Goal: Information Seeking & Learning: Find specific fact

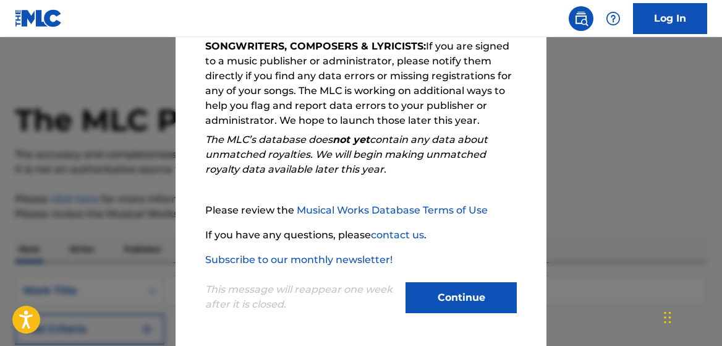
scroll to position [62, 0]
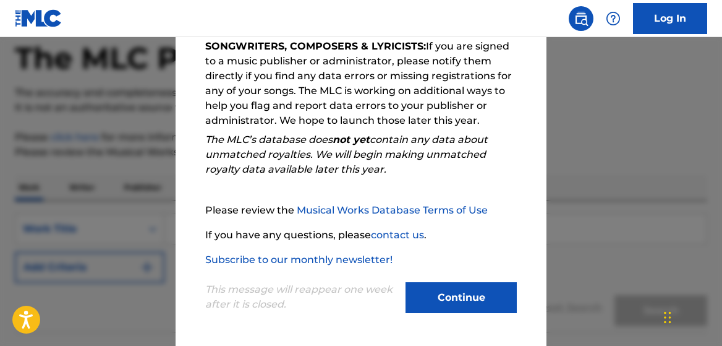
click at [456, 284] on button "Continue" at bounding box center [461, 297] width 111 height 31
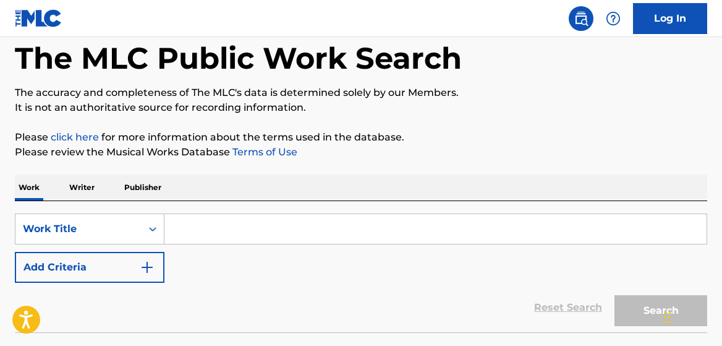
scroll to position [124, 0]
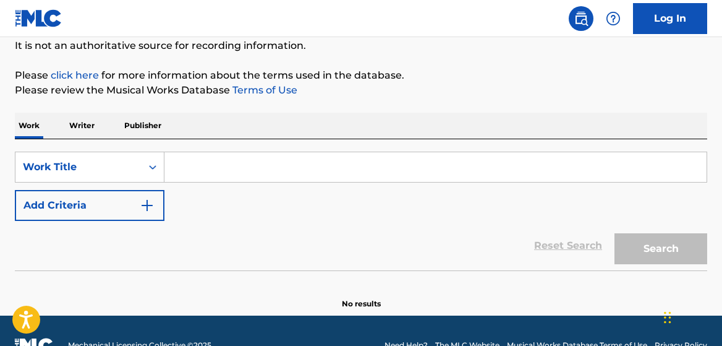
click at [90, 120] on p "Writer" at bounding box center [82, 126] width 33 height 26
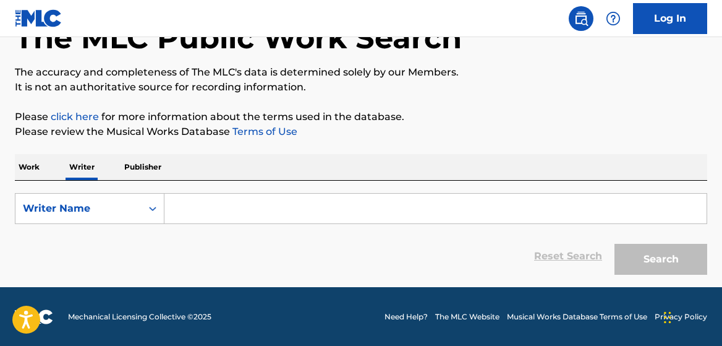
scroll to position [83, 0]
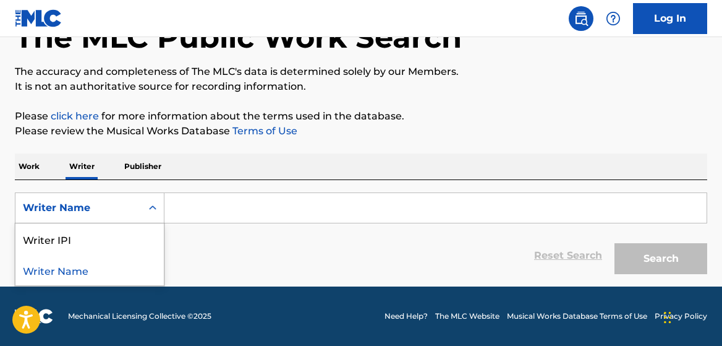
click at [153, 205] on icon "Search Form" at bounding box center [153, 208] width 12 height 12
click at [63, 264] on div "Writer Name" at bounding box center [89, 269] width 148 height 31
click at [194, 210] on input "Search Form" at bounding box center [435, 208] width 542 height 30
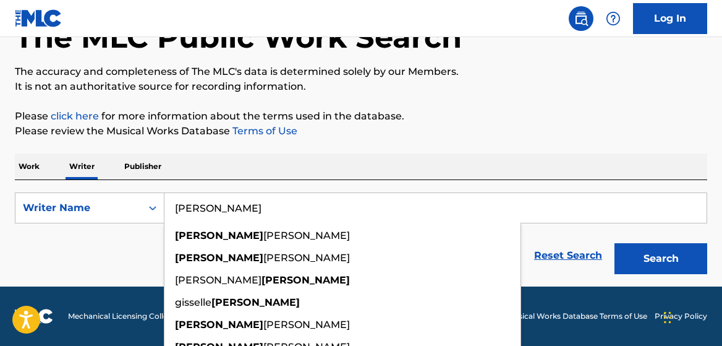
type input "beyonce"
click at [615, 243] on button "Search" at bounding box center [661, 258] width 93 height 31
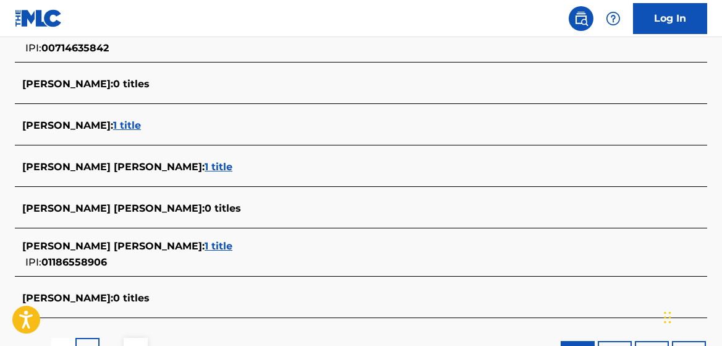
scroll to position [516, 0]
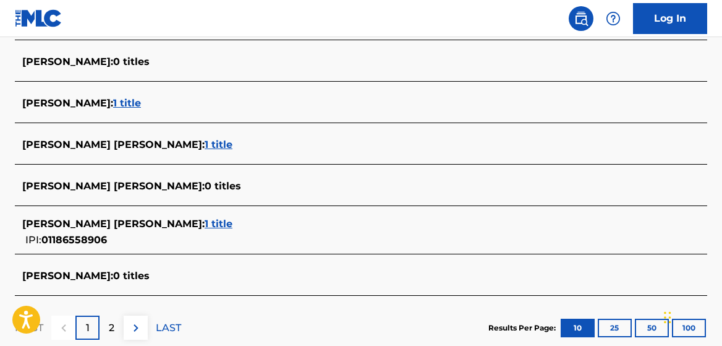
click at [205, 145] on span "1 title" at bounding box center [219, 145] width 28 height 12
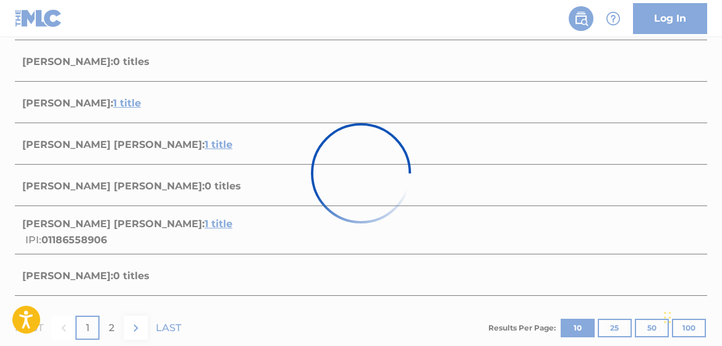
scroll to position [289, 0]
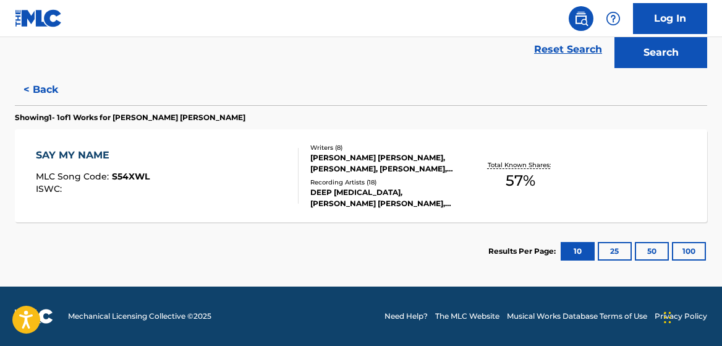
click at [65, 153] on div "SAY MY NAME" at bounding box center [93, 155] width 114 height 15
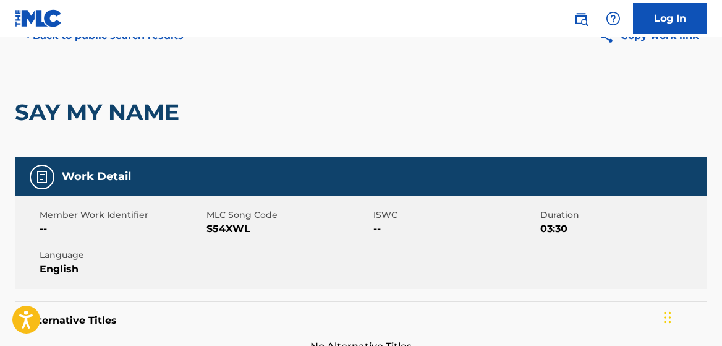
scroll to position [62, 0]
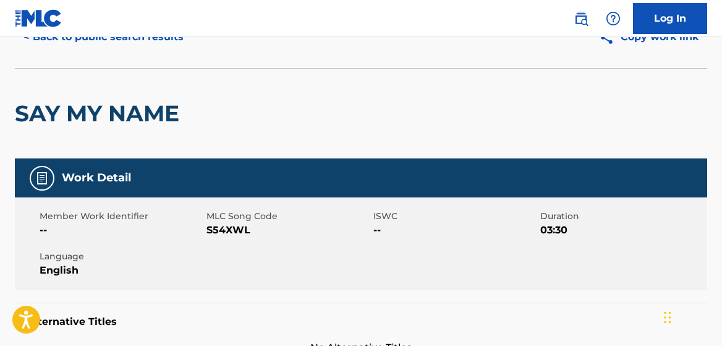
scroll to position [121, 0]
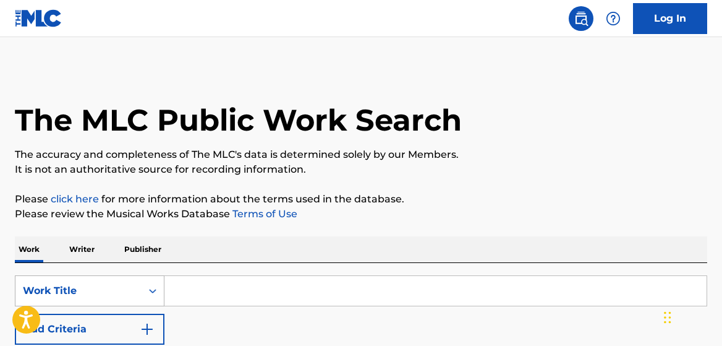
click at [127, 295] on div "Work Title" at bounding box center [78, 290] width 111 height 15
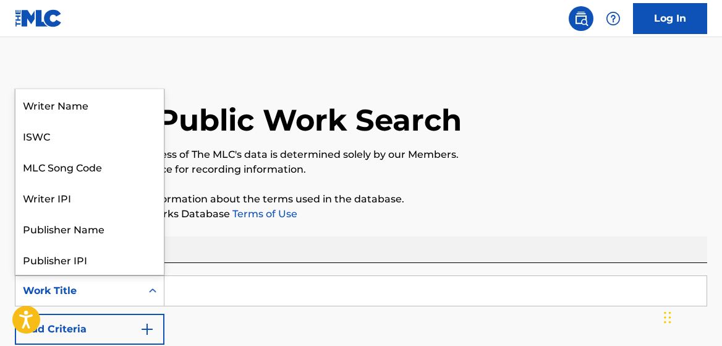
scroll to position [62, 0]
click at [64, 292] on div "Work Title" at bounding box center [78, 290] width 111 height 15
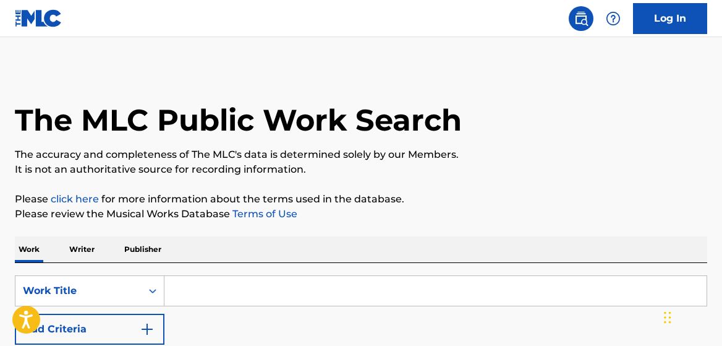
click at [80, 250] on p "Writer" at bounding box center [82, 249] width 33 height 26
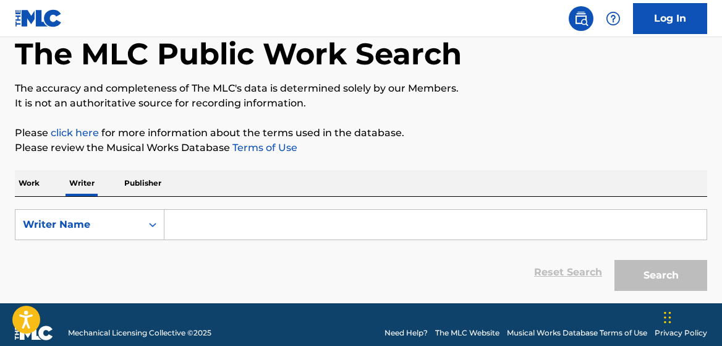
scroll to position [83, 0]
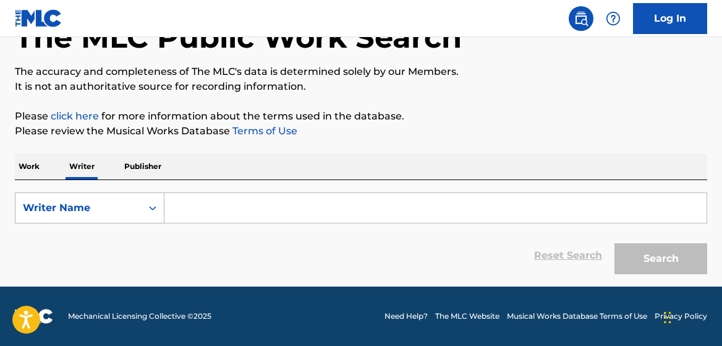
click at [156, 204] on icon "Search Form" at bounding box center [153, 208] width 12 height 12
click at [59, 273] on div "Writer Name" at bounding box center [89, 269] width 148 height 31
click at [200, 213] on input "Search Form" at bounding box center [435, 208] width 542 height 30
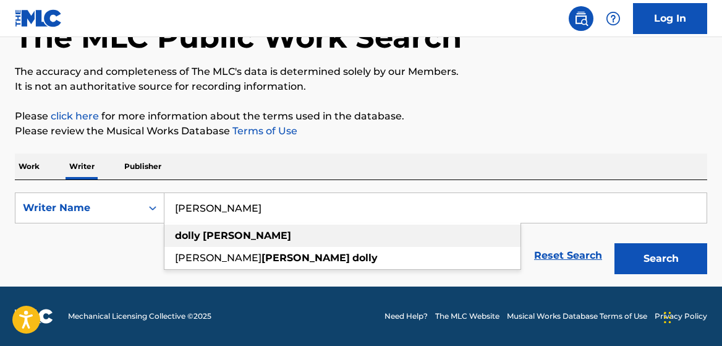
type input "dolly parton"
click at [184, 237] on strong "dolly" at bounding box center [187, 235] width 25 height 12
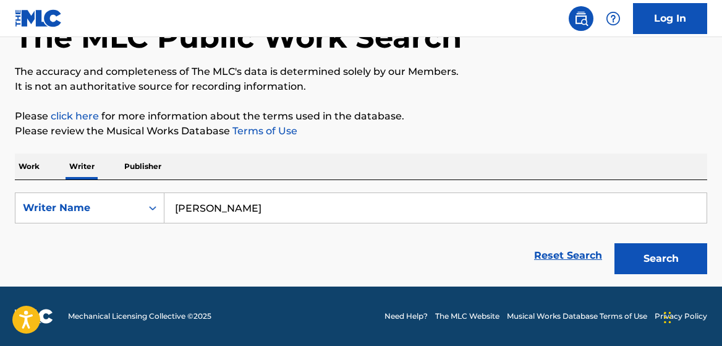
click at [655, 264] on button "Search" at bounding box center [661, 258] width 93 height 31
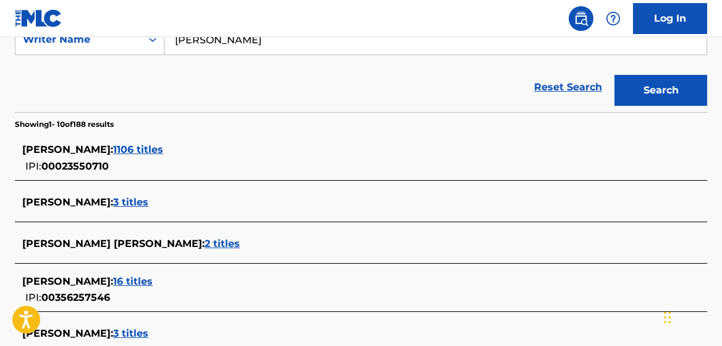
scroll to position [268, 0]
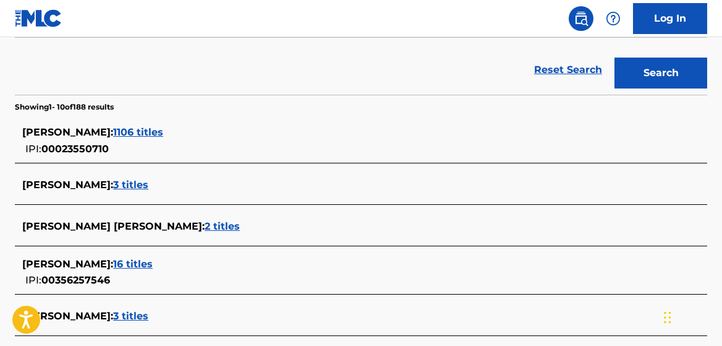
click at [136, 130] on span "1106 titles" at bounding box center [138, 132] width 50 height 12
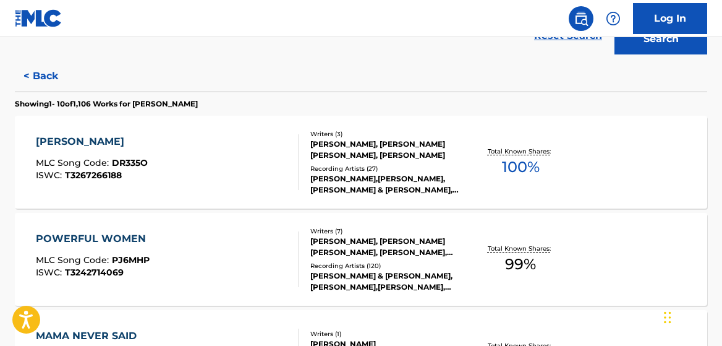
scroll to position [0, 0]
